Goal: Task Accomplishment & Management: Manage account settings

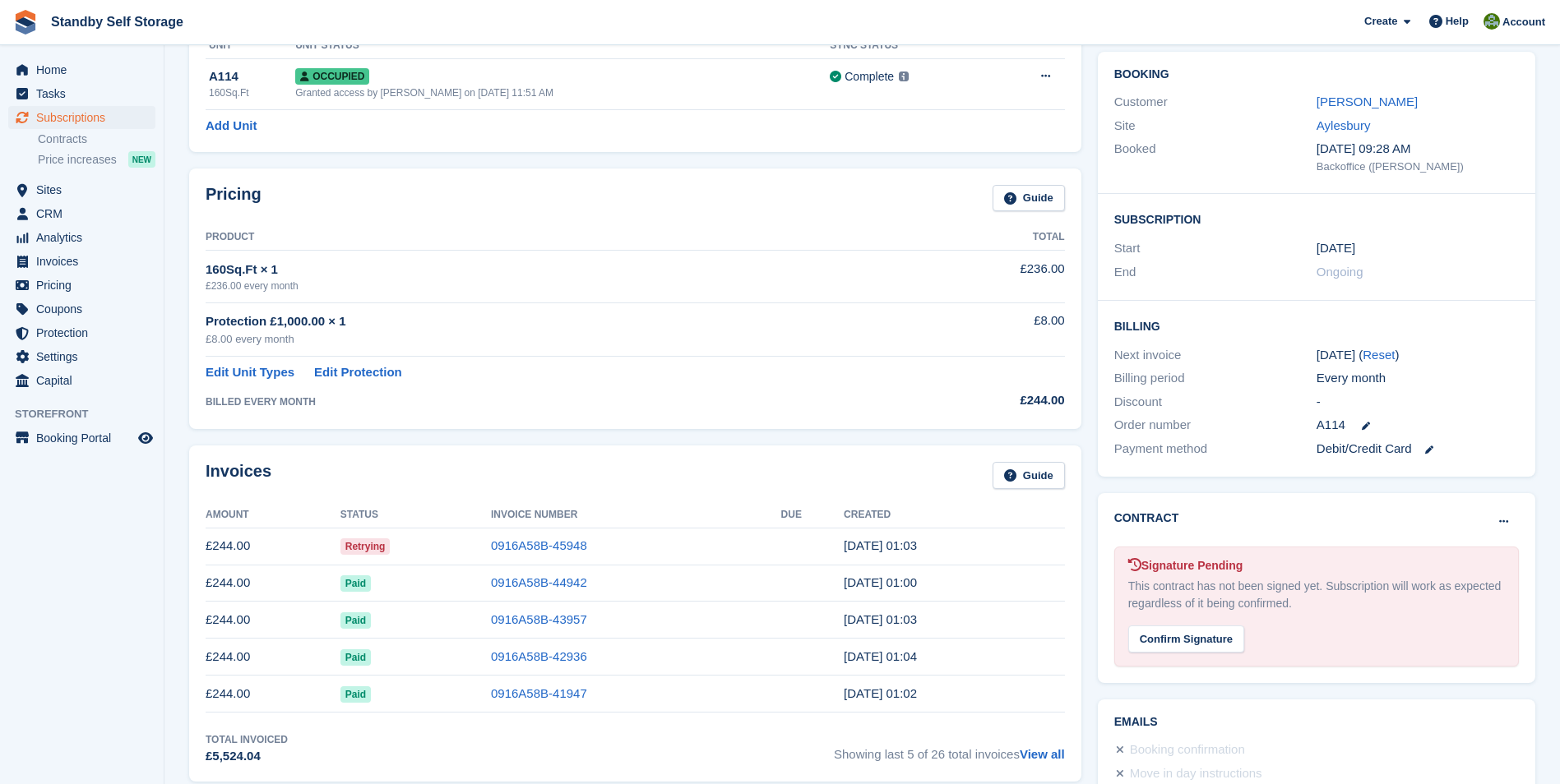
scroll to position [250, 0]
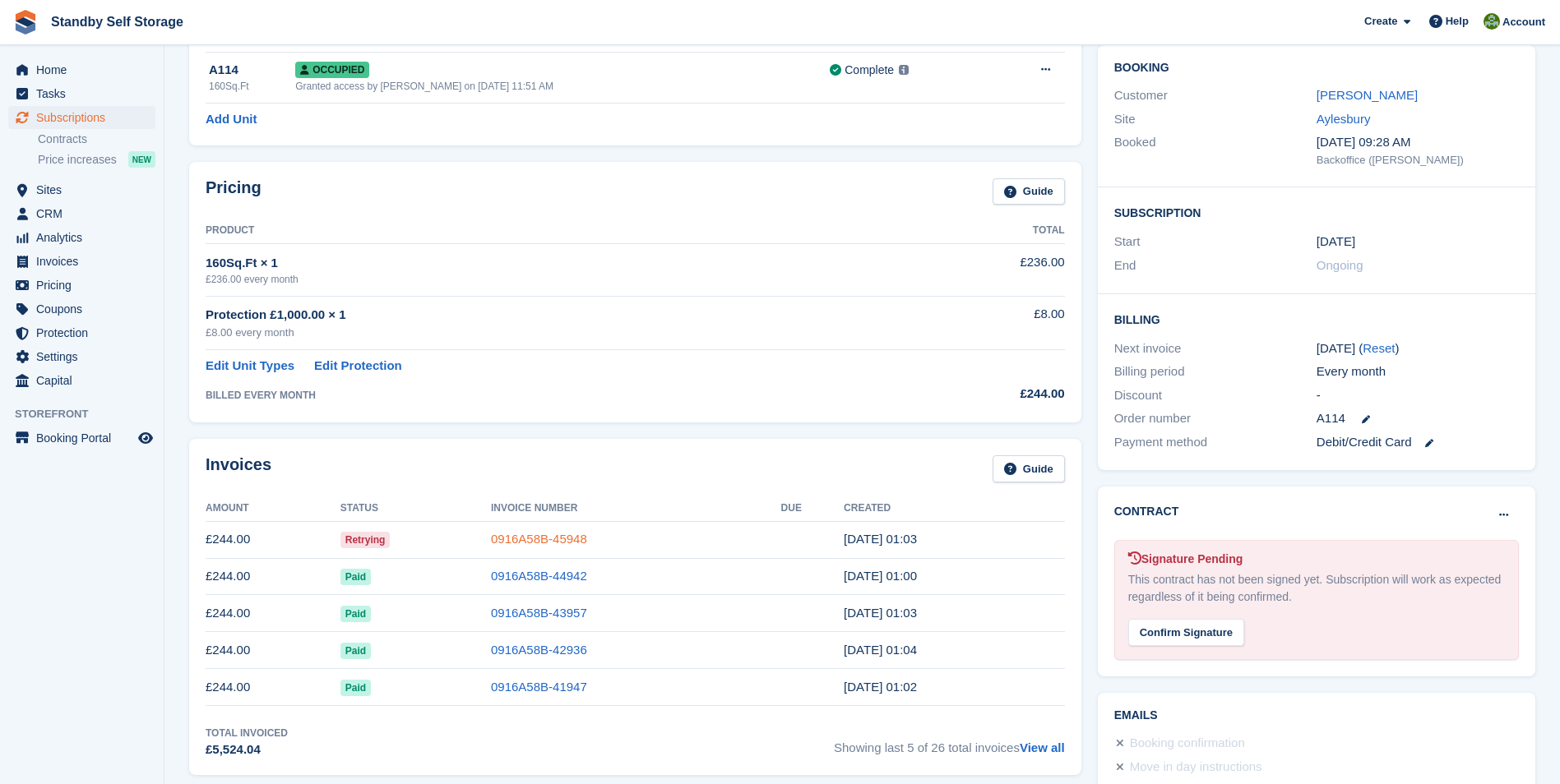
click at [534, 540] on link "0916A58B-45948" at bounding box center [539, 539] width 96 height 14
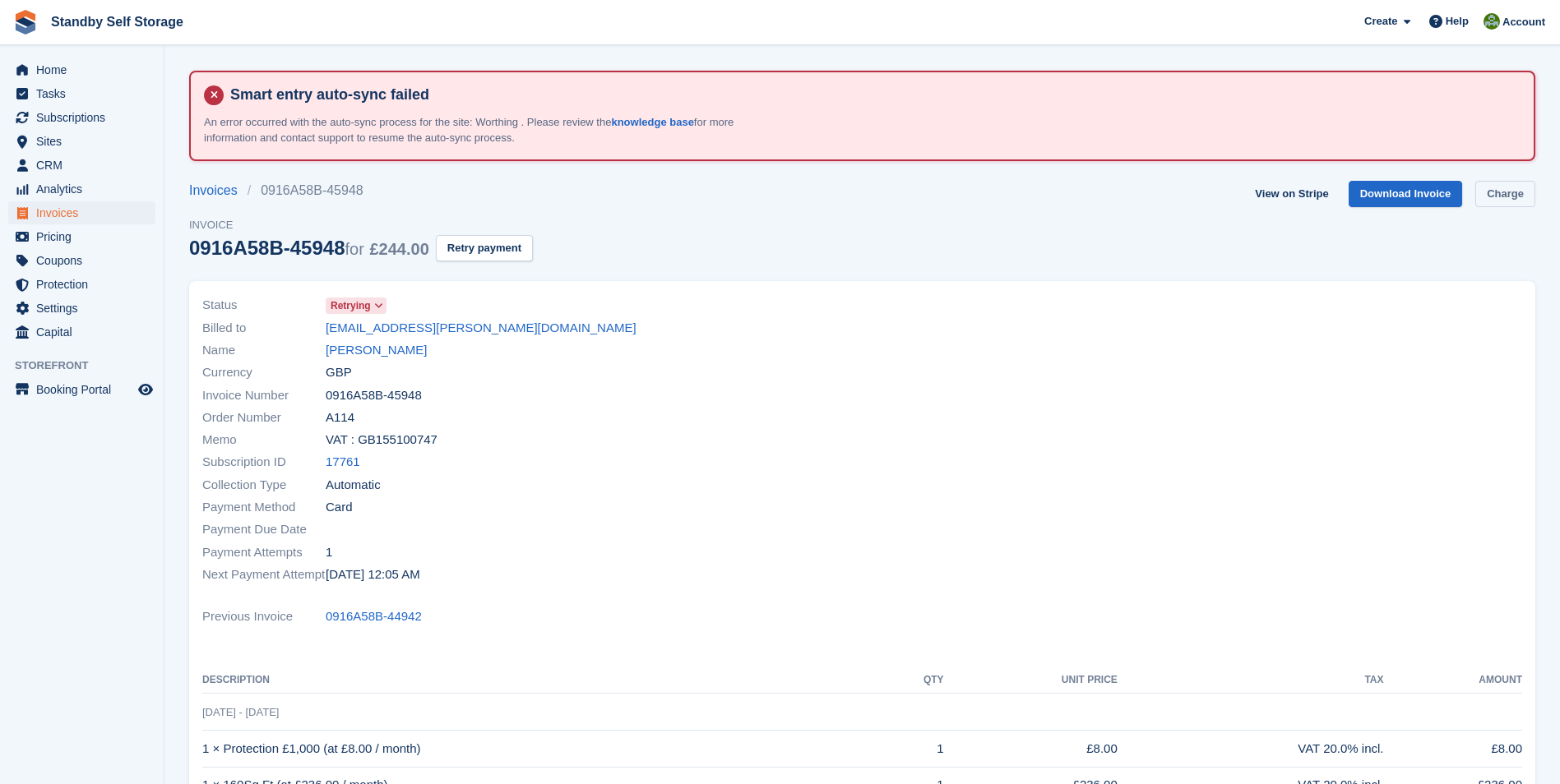
click at [1482, 194] on link "Charge" at bounding box center [1505, 194] width 60 height 27
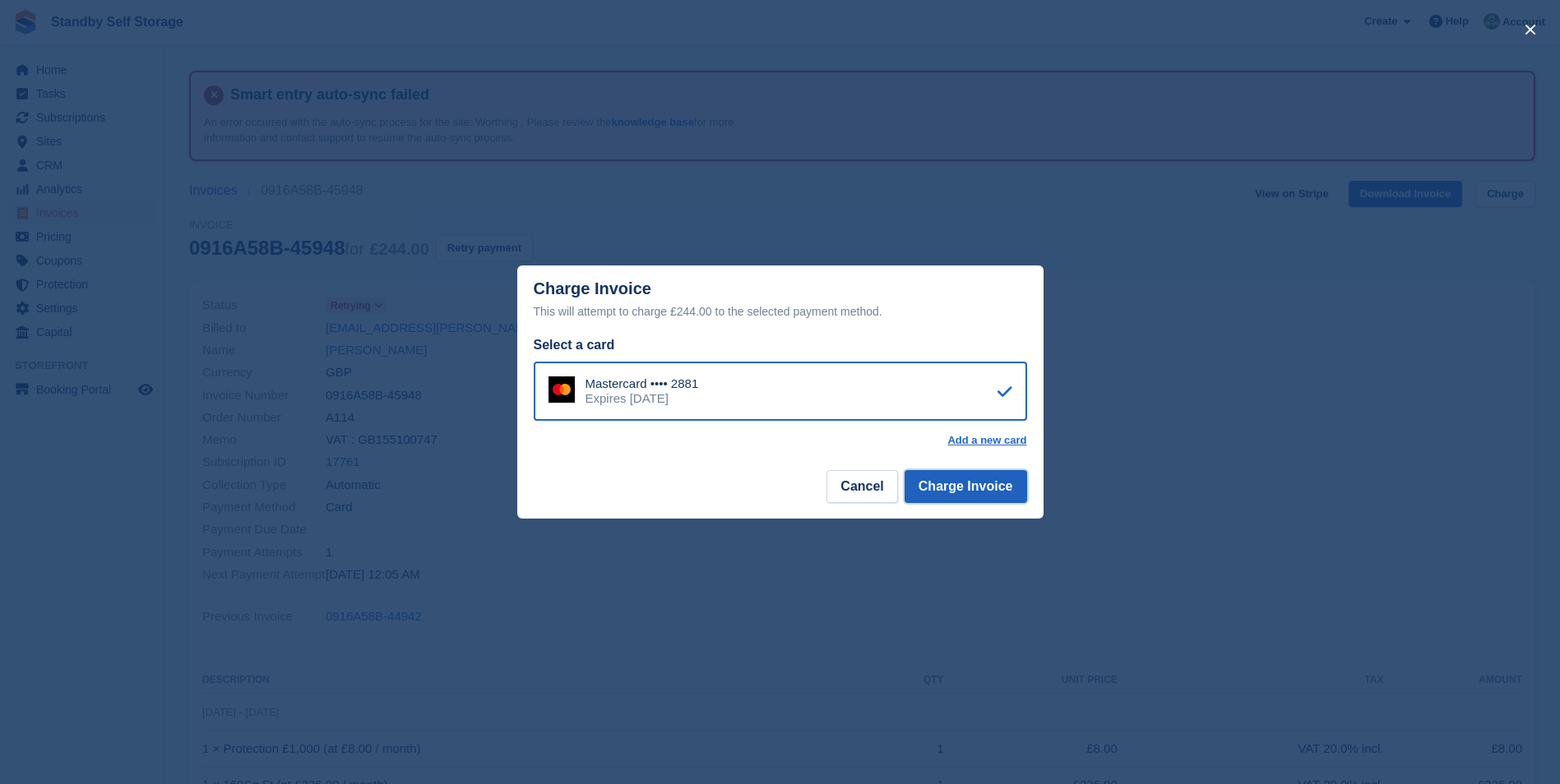
click at [970, 488] on button "Charge Invoice" at bounding box center [965, 486] width 122 height 33
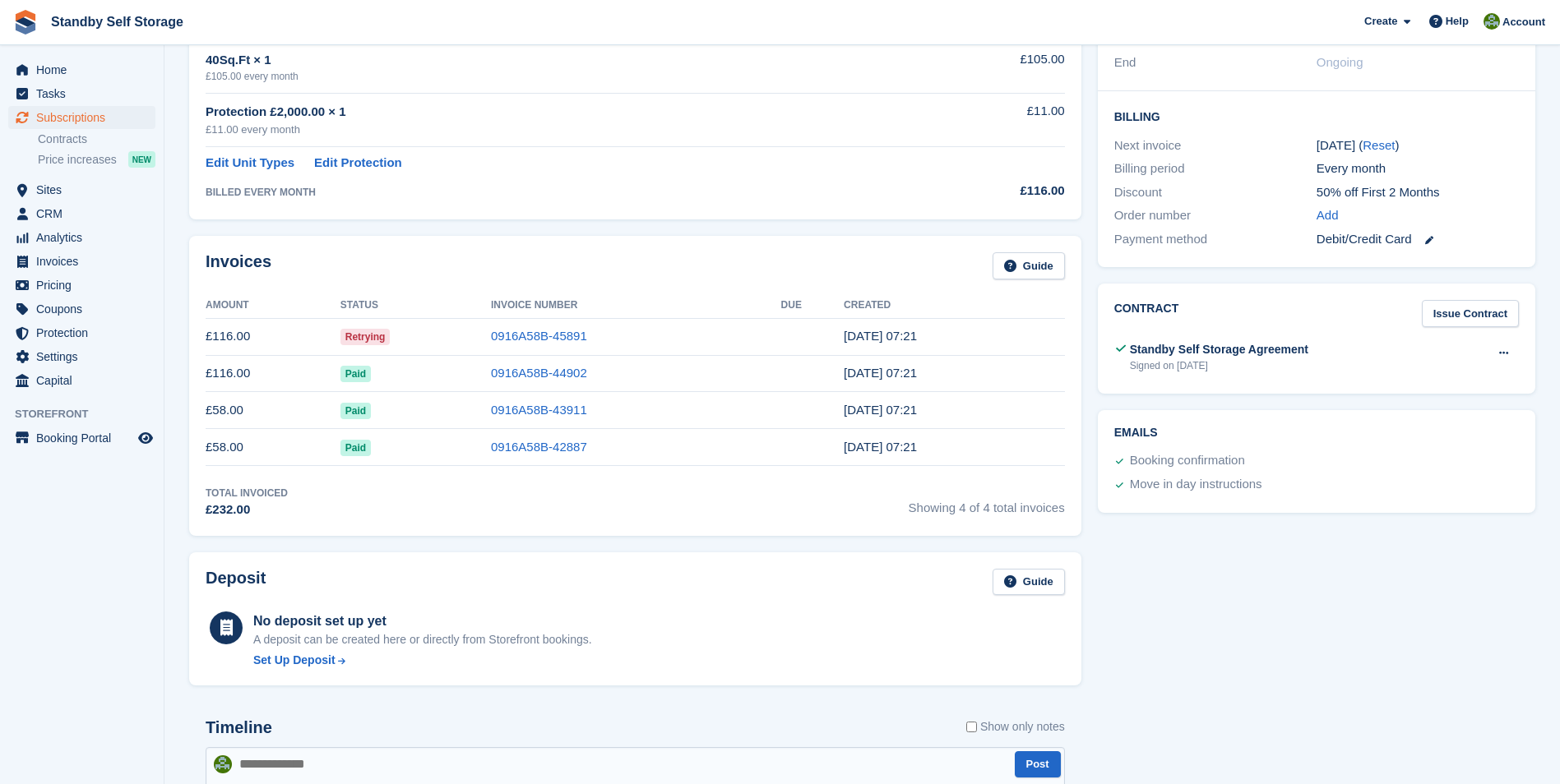
scroll to position [478, 0]
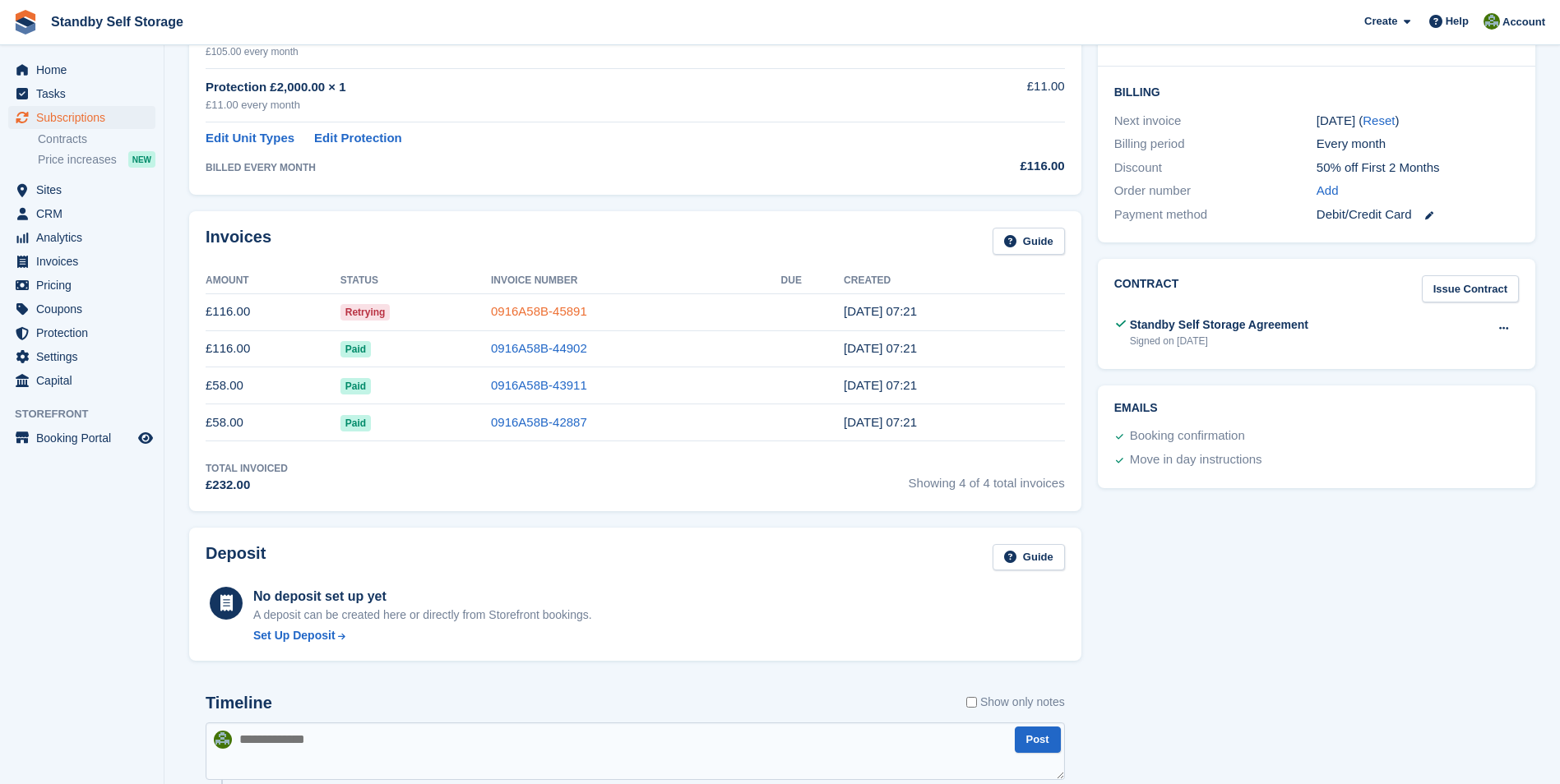
click at [566, 309] on link "0916A58B-45891" at bounding box center [539, 311] width 96 height 14
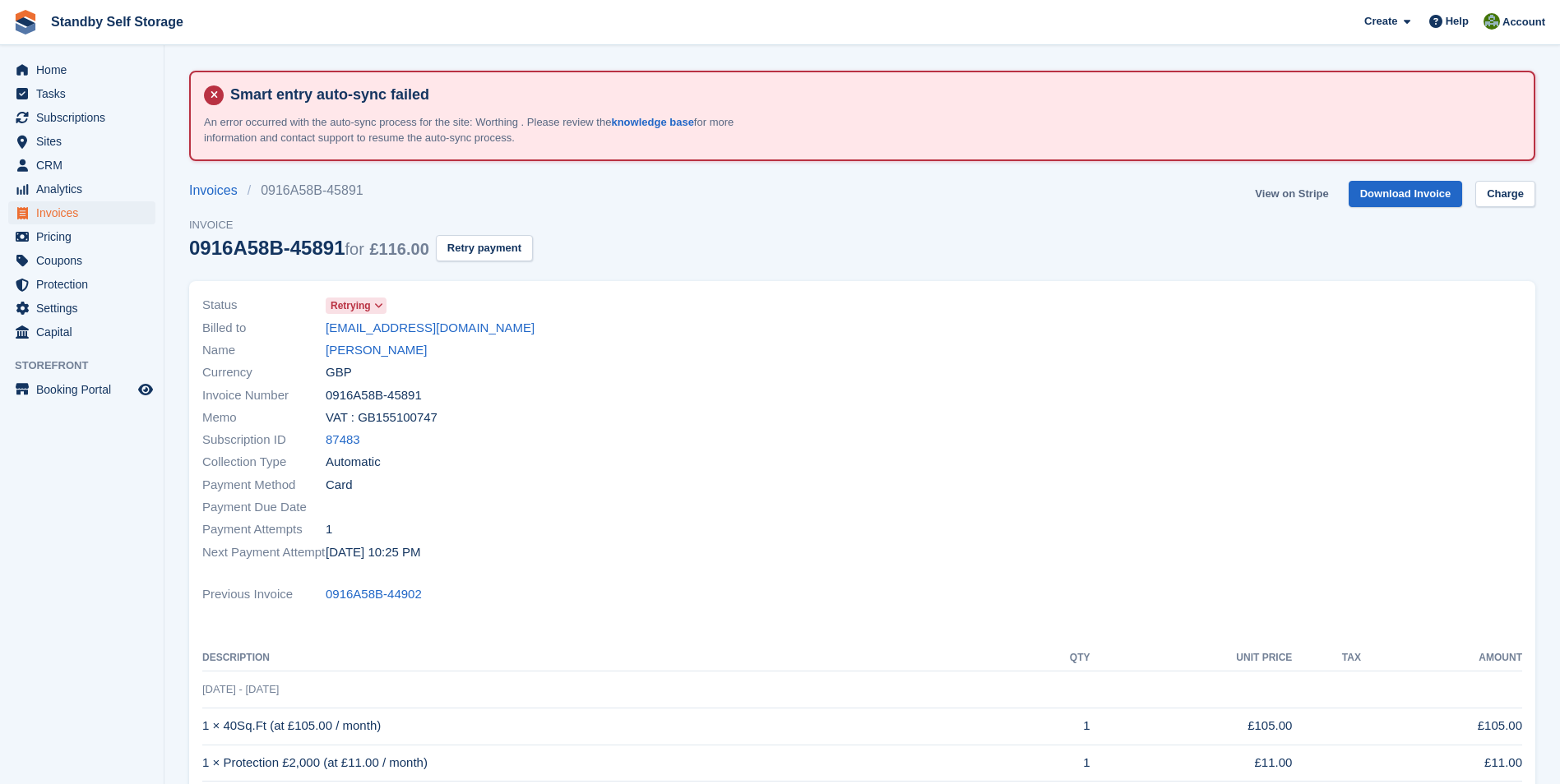
click at [1290, 197] on link "View on Stripe" at bounding box center [1291, 194] width 86 height 27
click at [458, 245] on button "Retry payment" at bounding box center [484, 248] width 97 height 27
